Goal: Communication & Community: Answer question/provide support

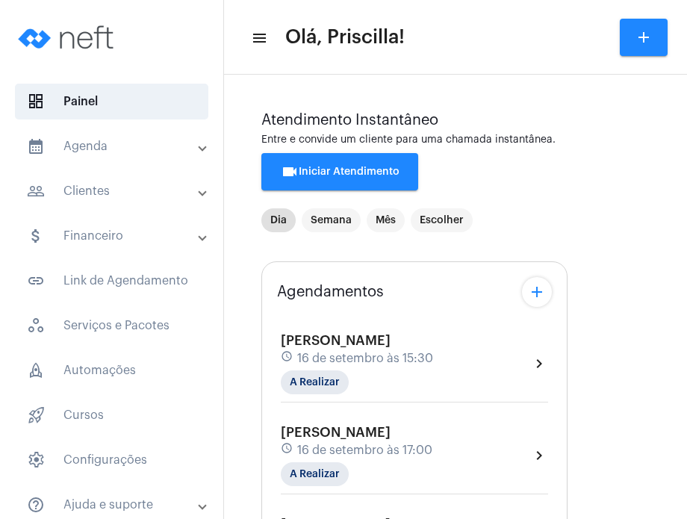
type input "[URL][DOMAIN_NAME][PERSON_NAME][PERSON_NAME]"
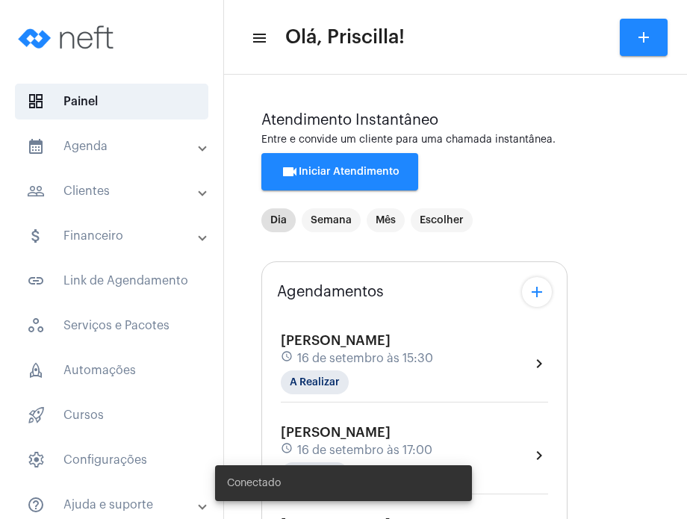
click at [420, 369] on div "[PERSON_NAME] de Sá schedule 16 de setembro às 15:30 A Realizar" at bounding box center [357, 363] width 152 height 61
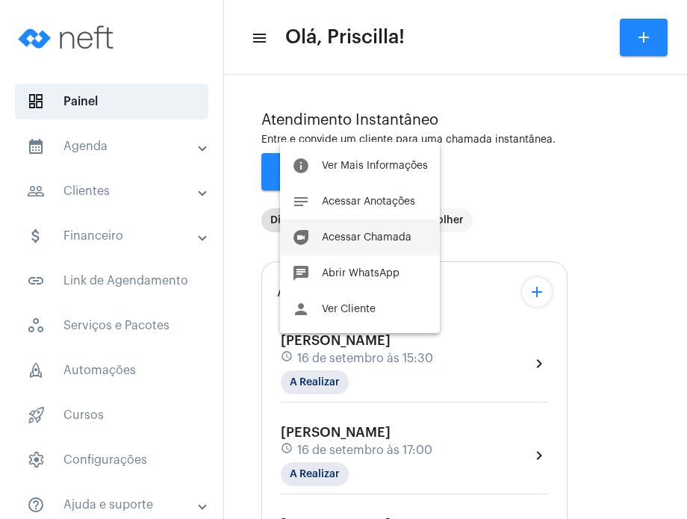
click at [388, 238] on span "Acessar Chamada" at bounding box center [367, 237] width 90 height 10
